Goal: Use online tool/utility: Utilize a website feature to perform a specific function

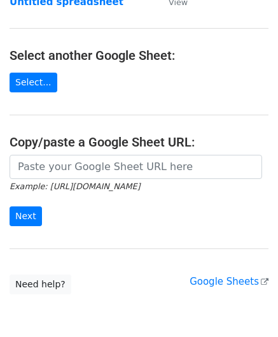
scroll to position [127, 0]
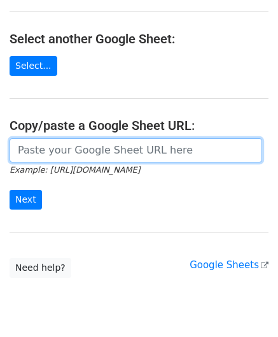
drag, startPoint x: 51, startPoint y: 154, endPoint x: 92, endPoint y: 147, distance: 41.3
click at [51, 154] on input "url" at bounding box center [136, 150] width 253 height 24
paste input "[URL][DOMAIN_NAME]"
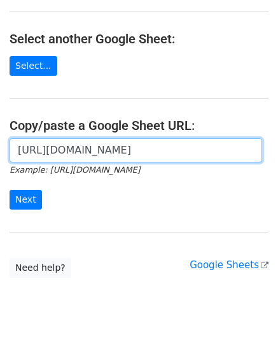
scroll to position [0, 283]
type input "[URL][DOMAIN_NAME]"
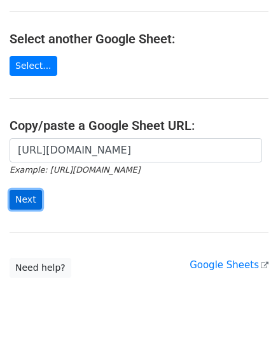
click at [25, 197] on input "Next" at bounding box center [26, 200] width 32 height 20
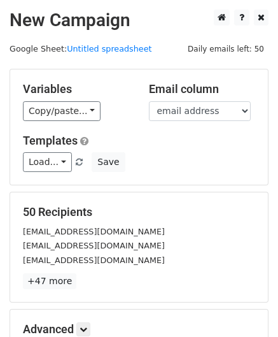
scroll to position [155, 0]
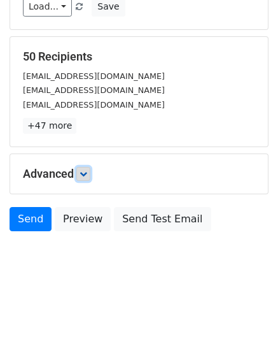
click at [84, 171] on icon at bounding box center [84, 174] width 8 height 8
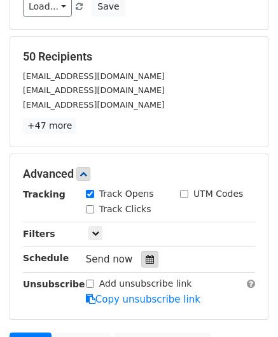
click at [146, 255] on icon at bounding box center [150, 259] width 8 height 9
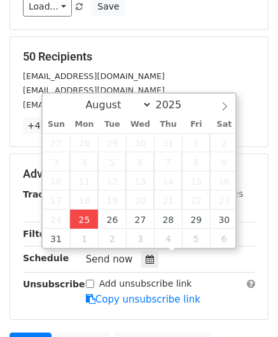
type input "2025-08-25 12:00"
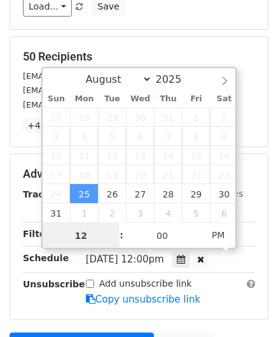
paste input "Hour"
type input "2"
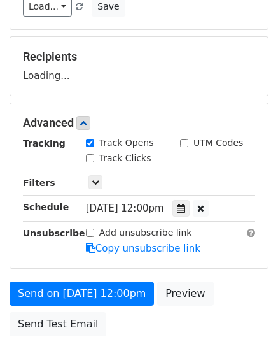
type input "2025-08-25 14:00"
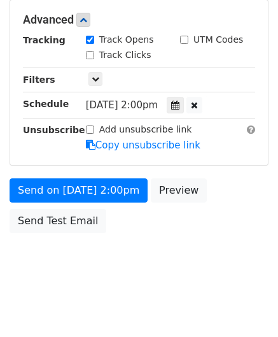
scroll to position [310, 0]
